Goal: Download file/media

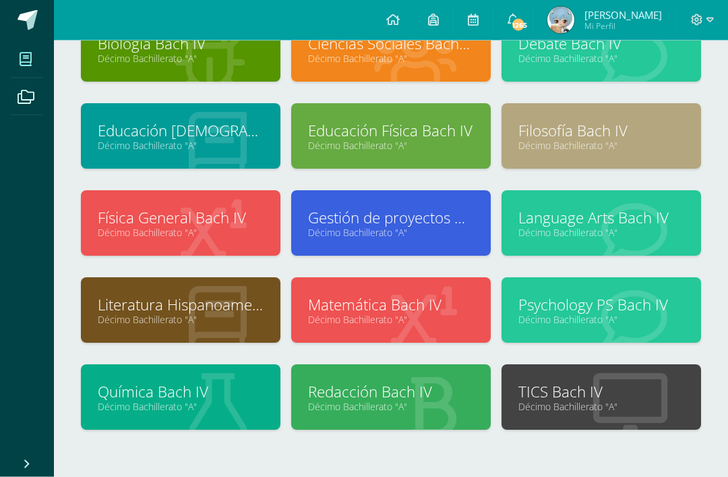
scroll to position [115, 0]
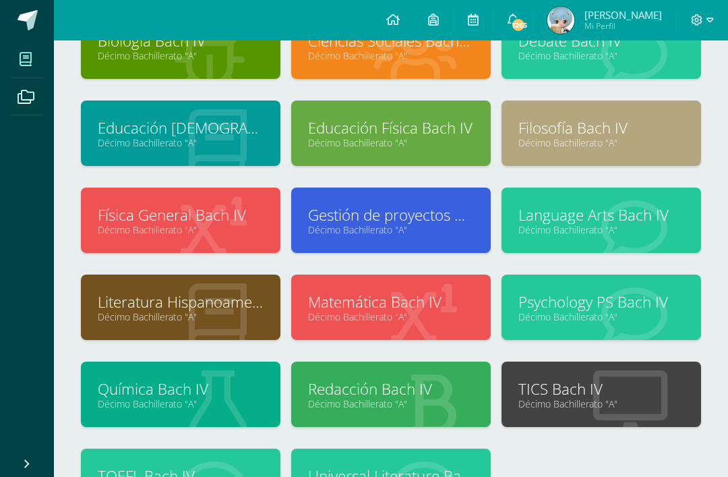
click at [548, 310] on link "Psychology PS Bach IV" at bounding box center [602, 301] width 166 height 21
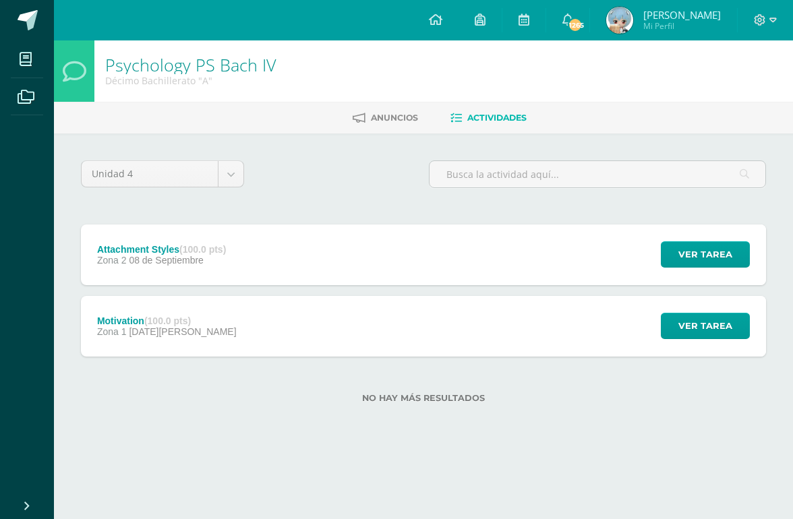
click at [401, 270] on div "Attachment Styles (100.0 pts) Zona 2 [DATE] Ver tarea Attachment Styles Psychol…" at bounding box center [423, 255] width 685 height 61
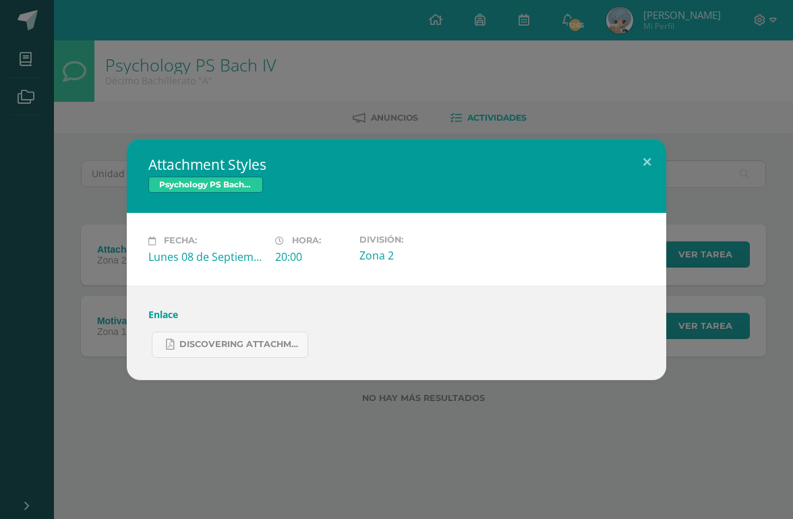
click at [348, 277] on div "Fecha: [DATE] Hora: 20:00 División: Zona 2" at bounding box center [396, 249] width 539 height 72
click at [261, 355] on link "Discovering Attachment Styles.pdf" at bounding box center [230, 345] width 156 height 26
click at [658, 154] on button at bounding box center [647, 162] width 38 height 46
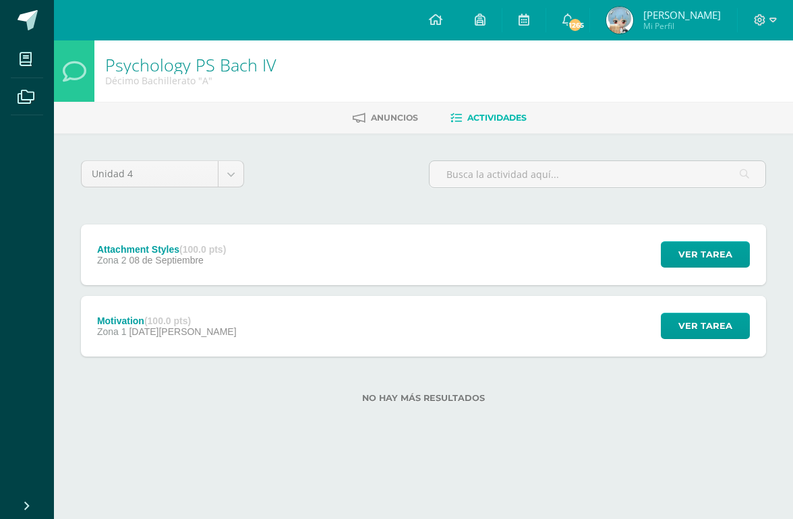
click at [26, 63] on icon at bounding box center [26, 59] width 12 height 13
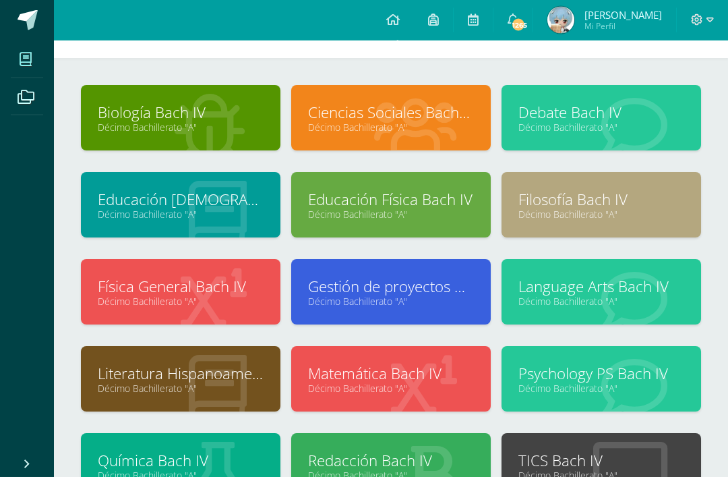
scroll to position [44, 0]
